Goal: Task Accomplishment & Management: Use online tool/utility

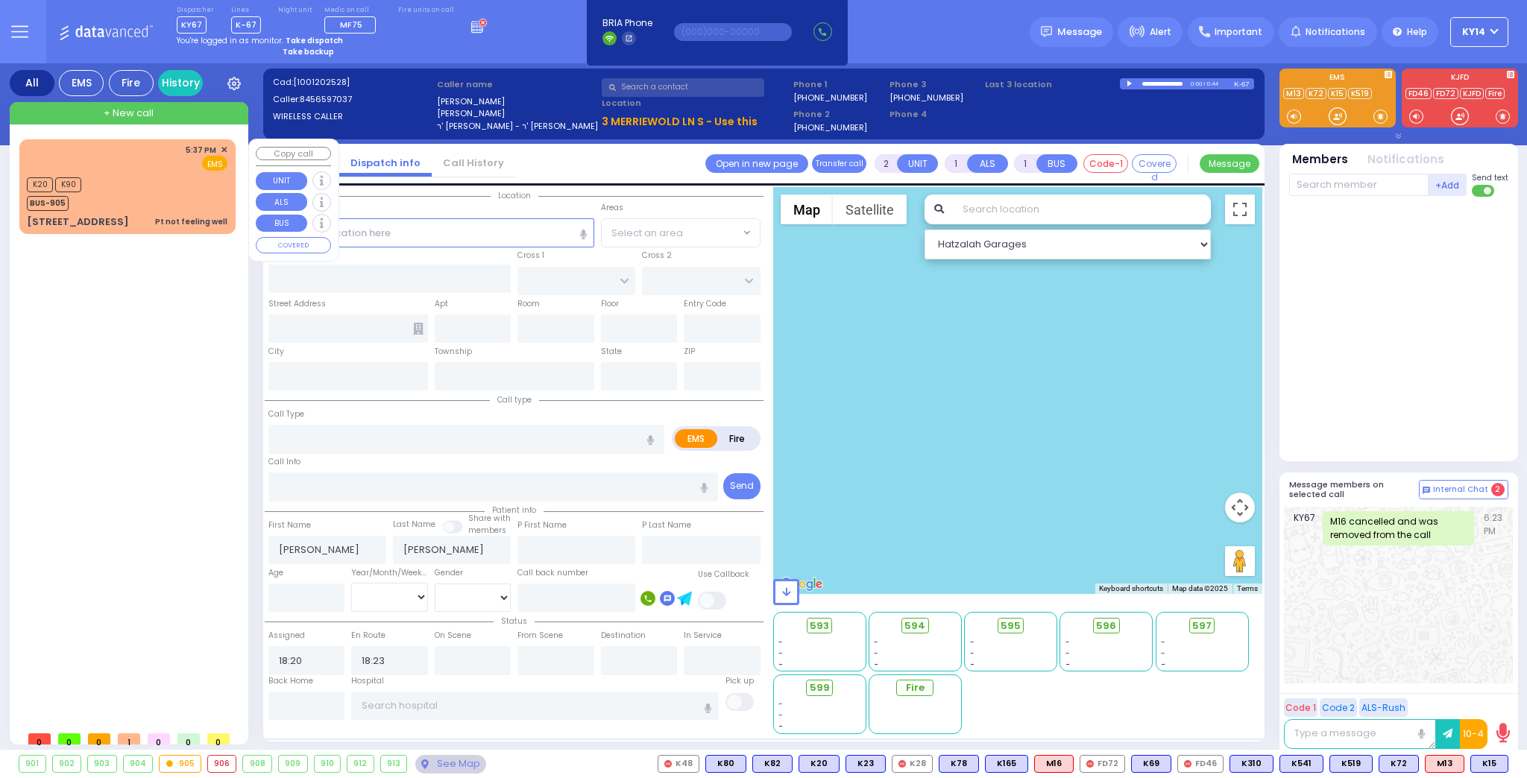
select select
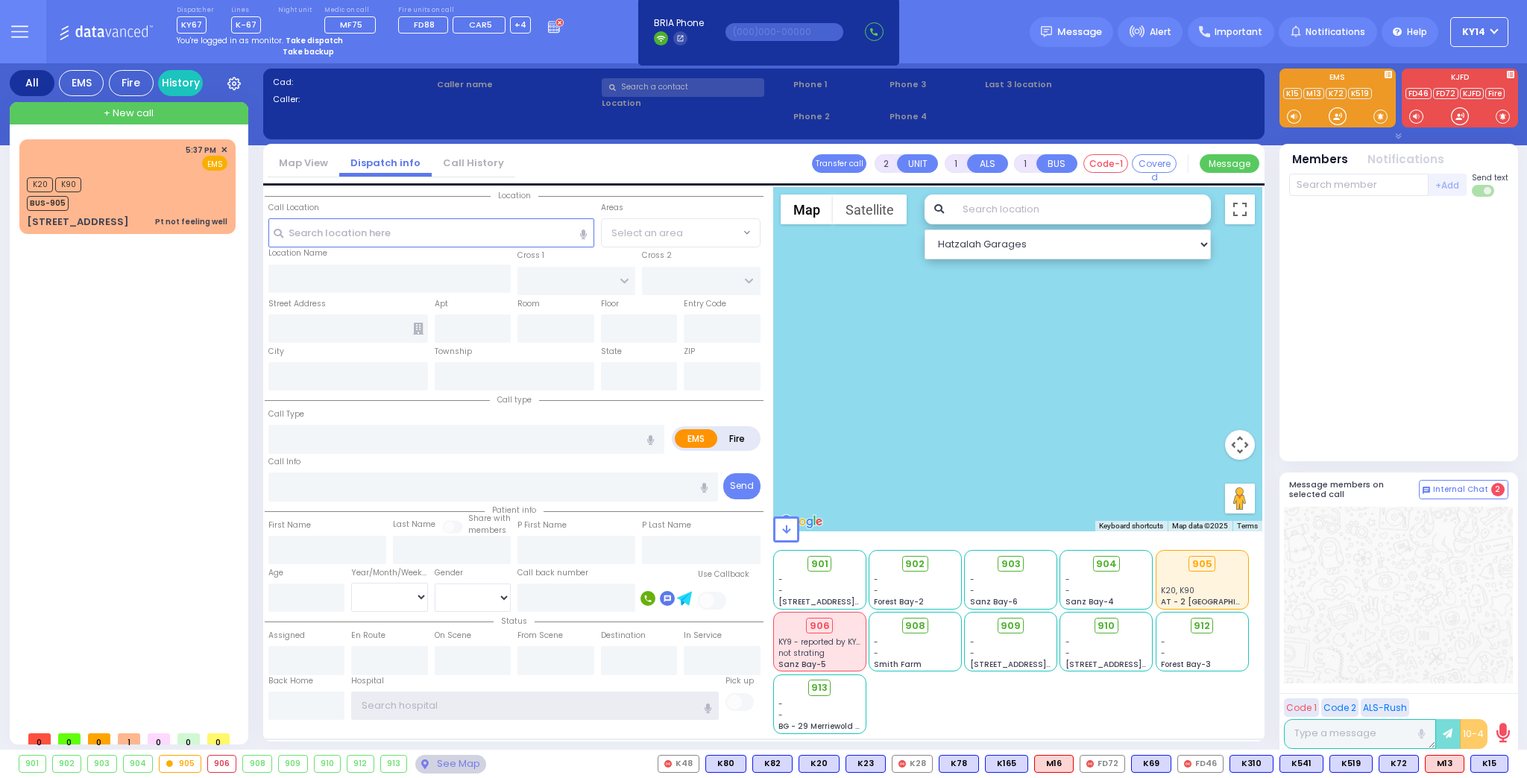
type input "ky14"
click at [296, 40] on strong "Take dispatch" at bounding box center [314, 40] width 57 height 11
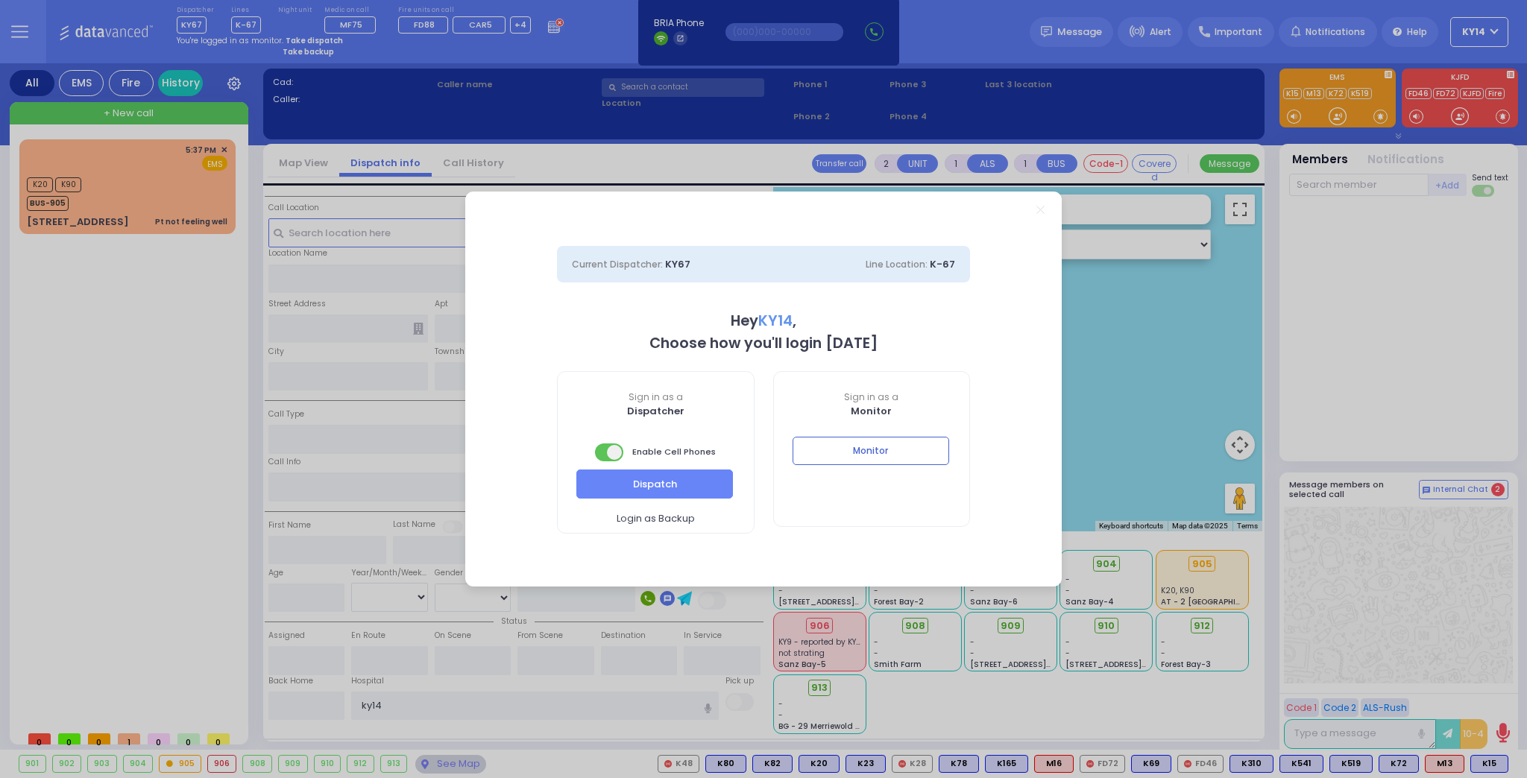
select select "2"
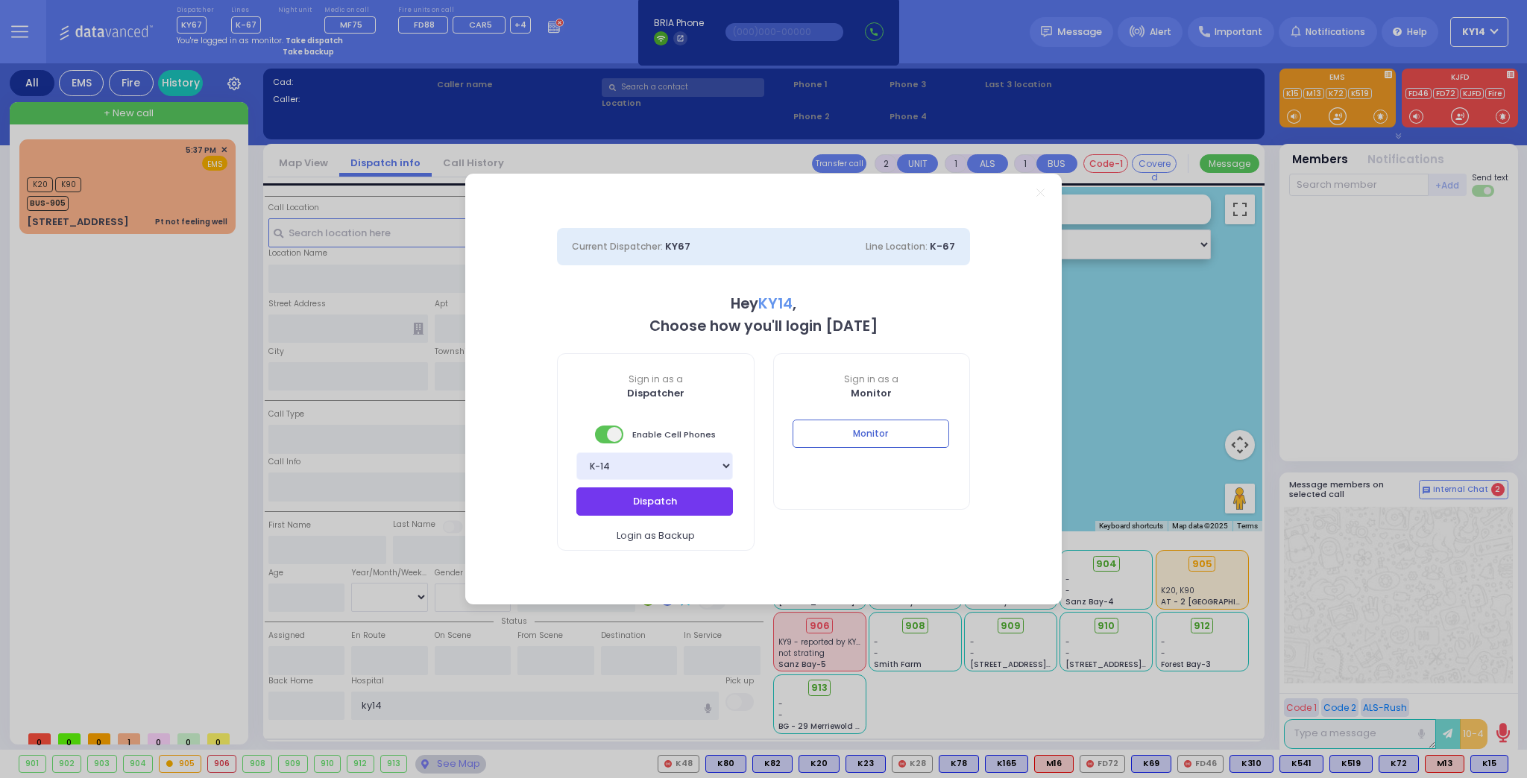
click at [598, 497] on button "Dispatch" at bounding box center [654, 502] width 157 height 28
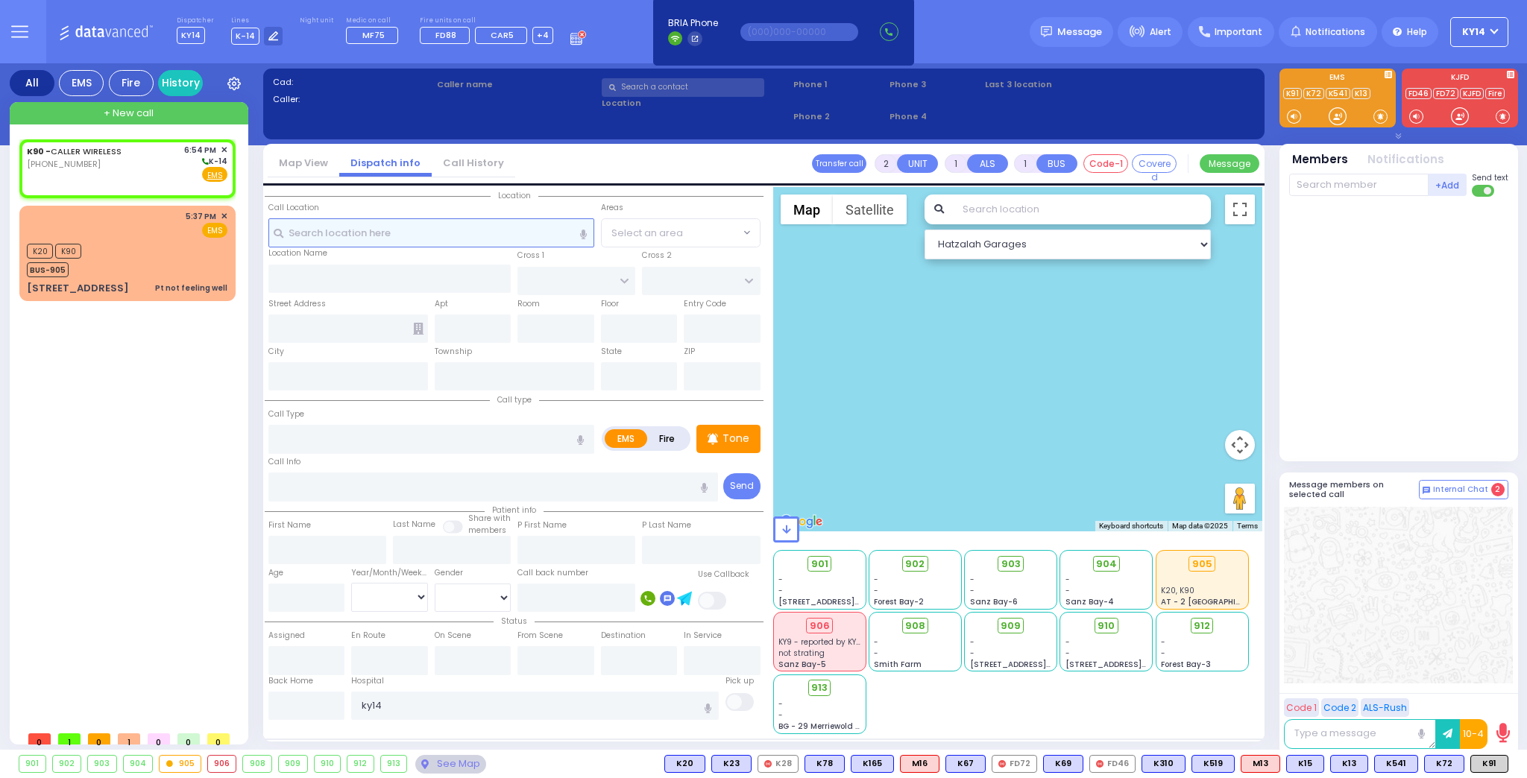
select select
radio input "true"
select select
type input "18:54"
select select "Hatzalah Garages"
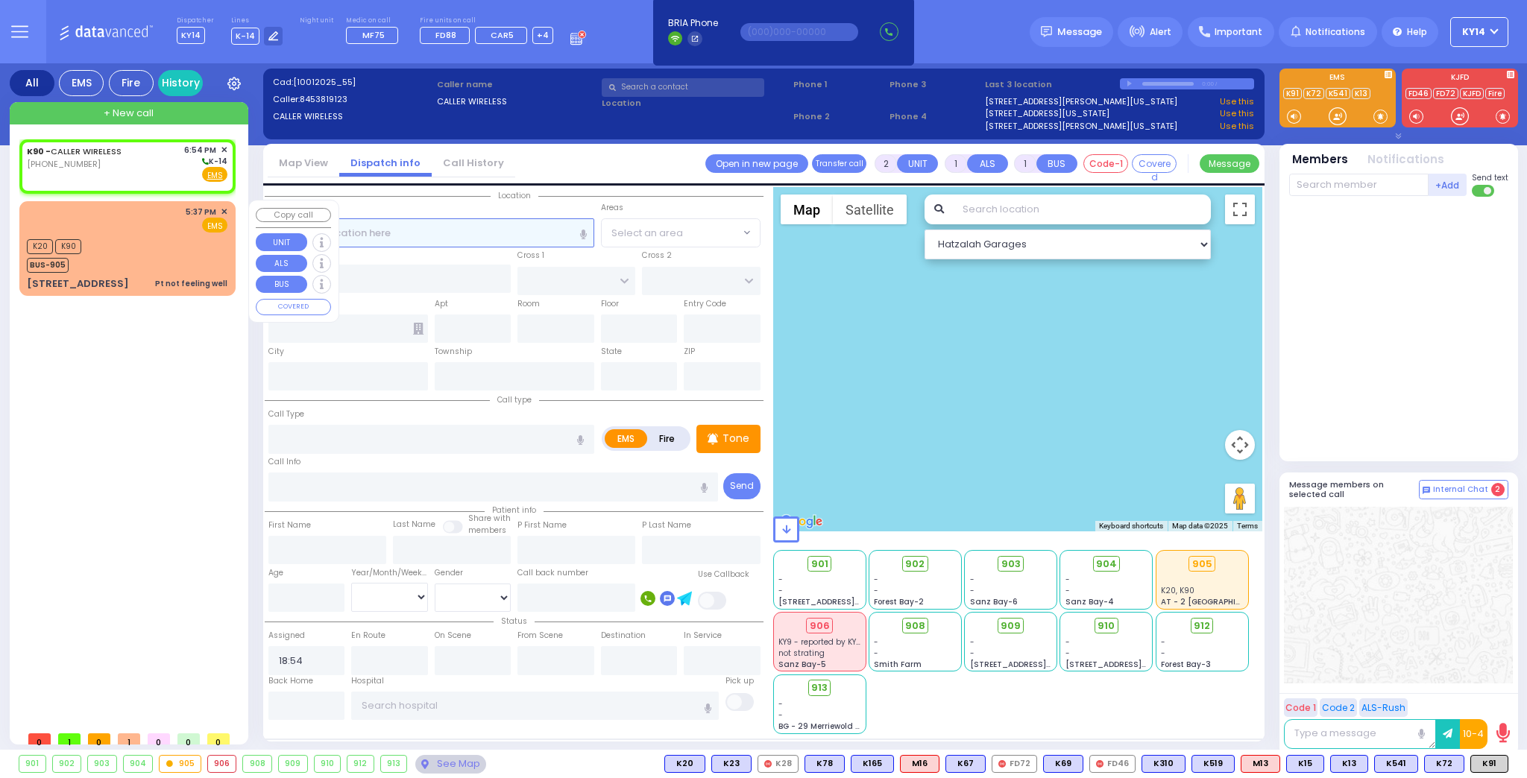
select select
radio input "true"
select select
select select "Hatzalah Garages"
select select
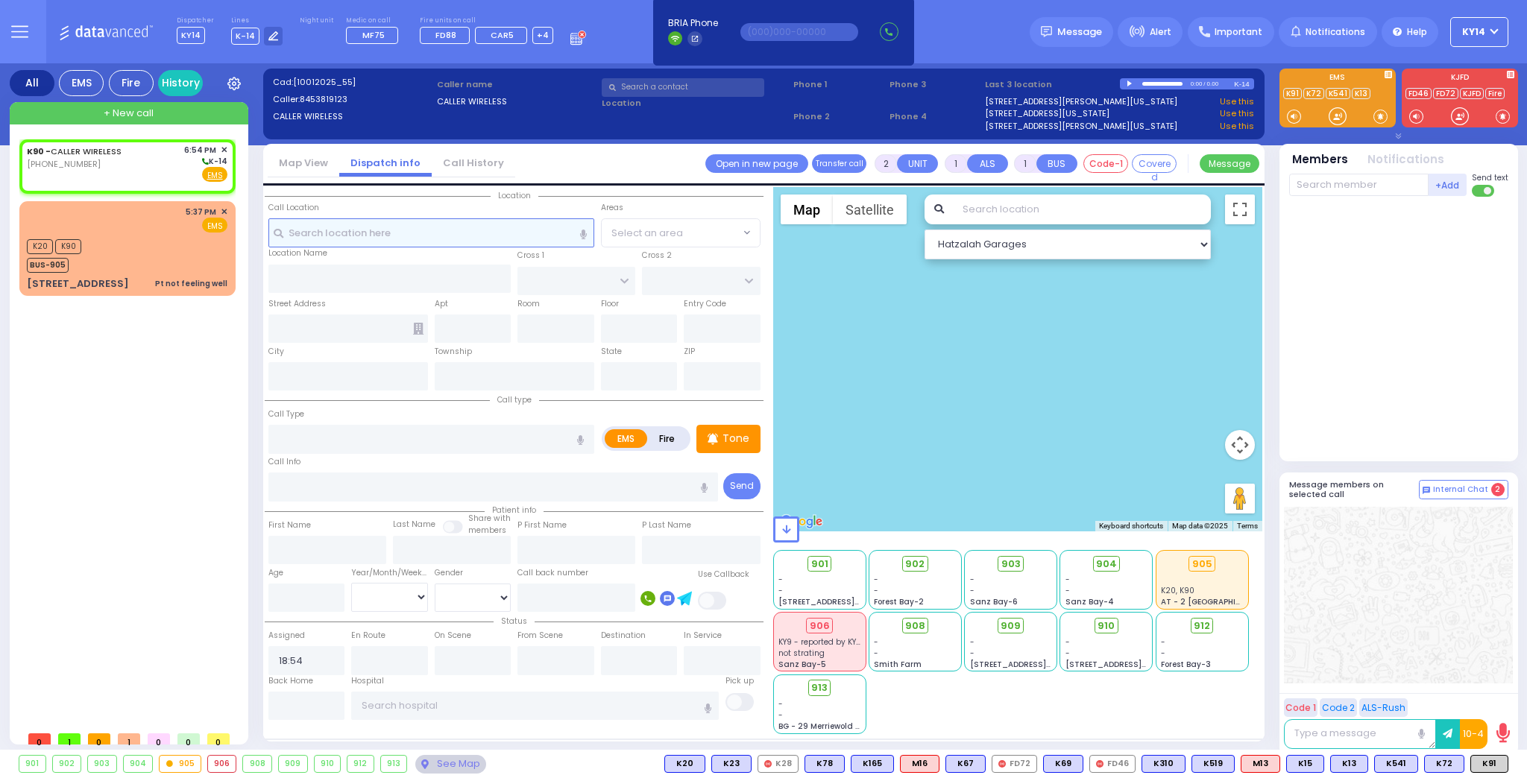
radio input "true"
select select
select select "Hatzalah Garages"
